Goal: Task Accomplishment & Management: Use online tool/utility

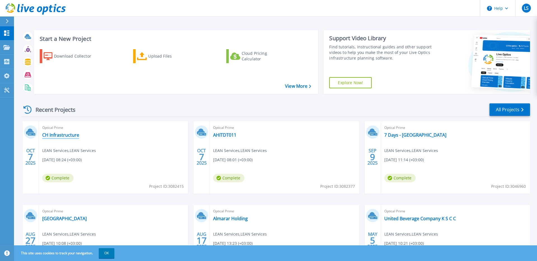
click at [60, 135] on link "CH Infrastructure" at bounding box center [60, 135] width 37 height 6
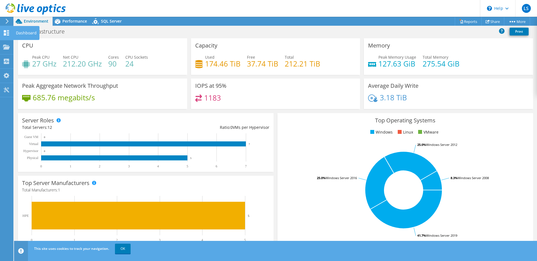
click at [8, 33] on use at bounding box center [6, 32] width 5 height 5
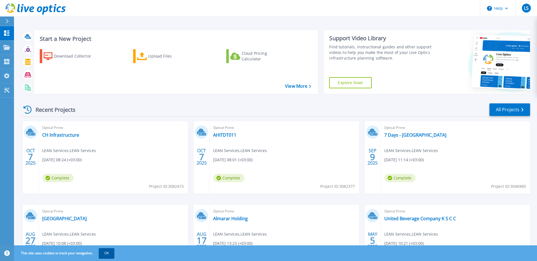
click at [107, 254] on button "OK" at bounding box center [107, 253] width 16 height 10
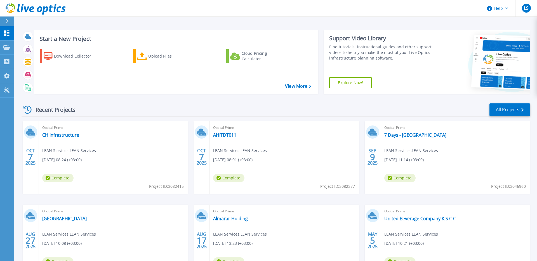
click at [146, 106] on div "Recent Projects All Projects" at bounding box center [276, 110] width 509 height 14
click at [162, 55] on div "Upload Files" at bounding box center [170, 56] width 45 height 11
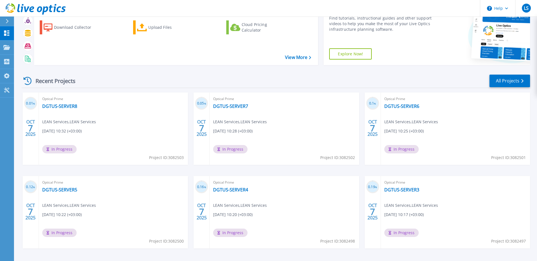
scroll to position [49, 0]
